Goal: Find specific page/section: Find specific page/section

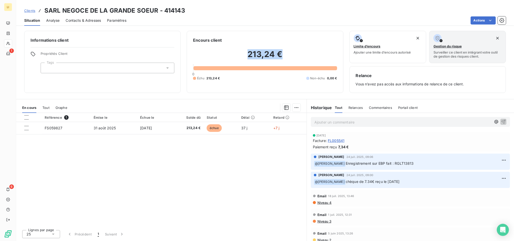
drag, startPoint x: 243, startPoint y: 53, endPoint x: 289, endPoint y: 51, distance: 46.2
click at [289, 51] on h2 "213,24 €" at bounding box center [265, 56] width 144 height 15
click at [47, 108] on span "Tout" at bounding box center [45, 107] width 7 height 4
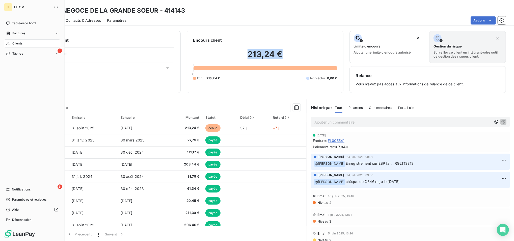
click at [27, 44] on div "Clients" at bounding box center [32, 43] width 56 height 8
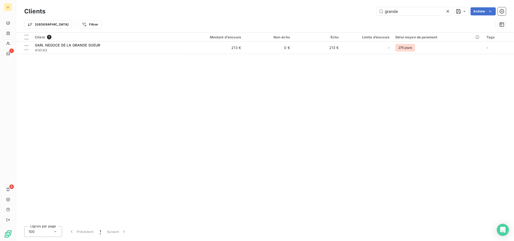
drag, startPoint x: 418, startPoint y: 13, endPoint x: 367, endPoint y: 13, distance: 51.5
click at [367, 13] on div "grande Actions" at bounding box center [278, 11] width 454 height 8
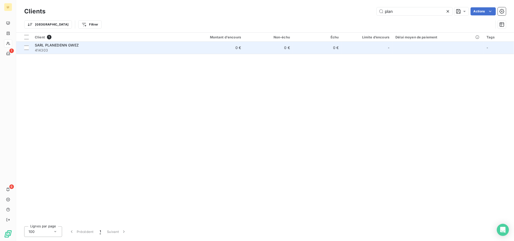
type input "plan"
click at [98, 46] on div "SARL PLANEDENN GWEZ" at bounding box center [105, 45] width 141 height 5
